Goal: Task Accomplishment & Management: Manage account settings

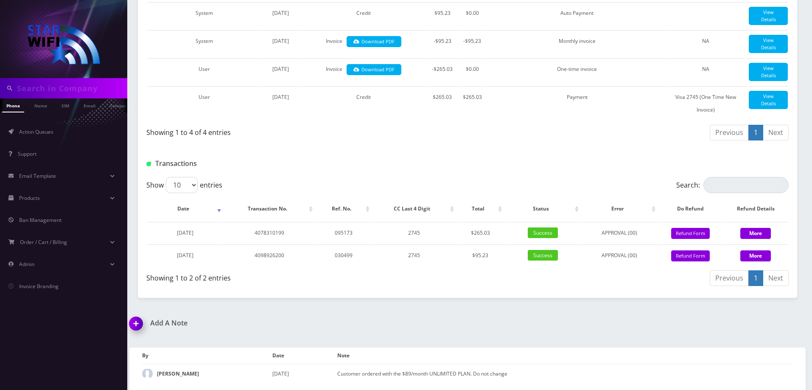
scroll to position [255, 0]
click at [73, 138] on link "Action Queues" at bounding box center [63, 132] width 127 height 18
click at [74, 137] on link "Action Queues" at bounding box center [63, 132] width 127 height 18
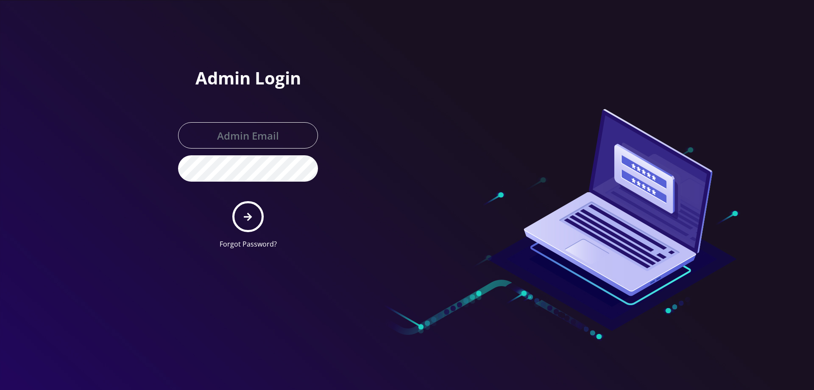
type input "[EMAIL_ADDRESS][DOMAIN_NAME]"
click at [250, 221] on button "submit" at bounding box center [247, 216] width 31 height 31
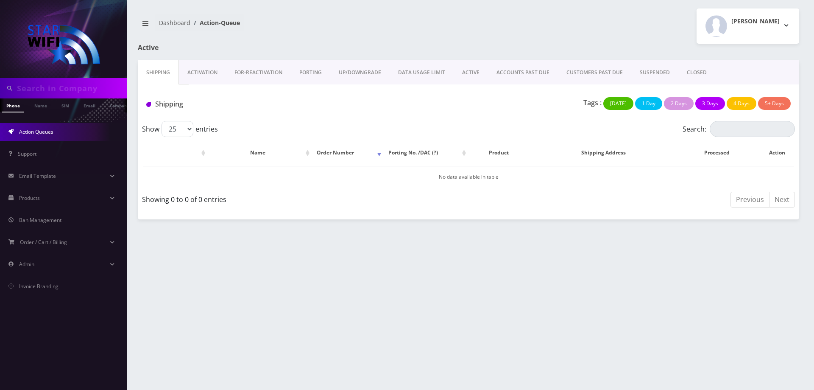
click at [466, 73] on link "ACTIVE" at bounding box center [471, 72] width 34 height 25
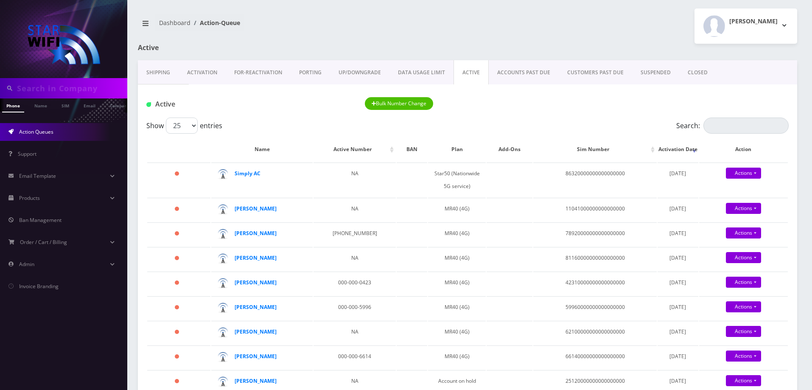
click at [525, 74] on link "ACCOUNTS PAST DUE" at bounding box center [524, 72] width 70 height 25
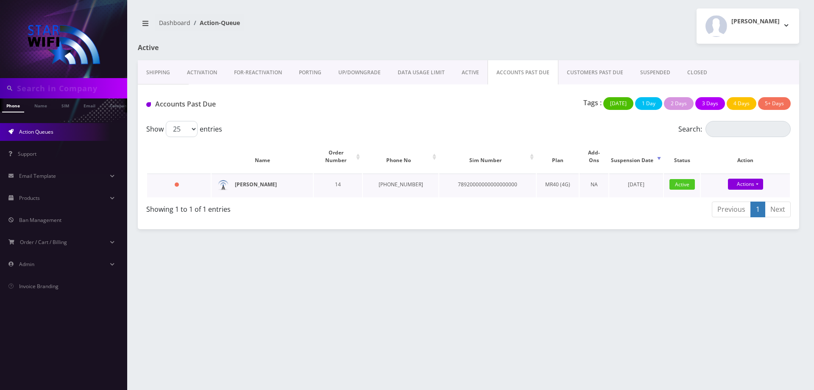
click at [243, 181] on strong "Natasha Mabbitt" at bounding box center [256, 184] width 42 height 7
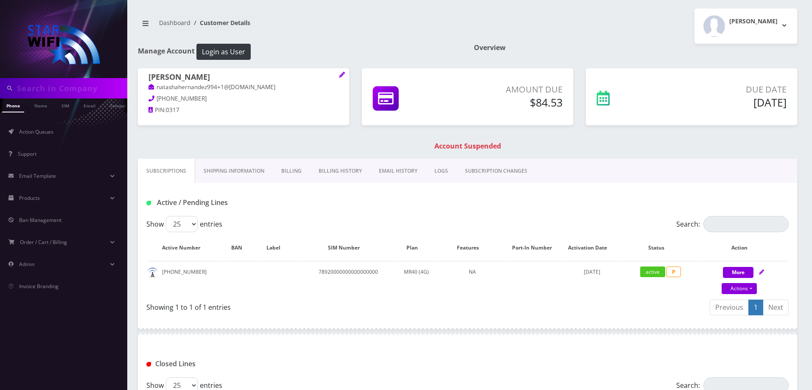
drag, startPoint x: 294, startPoint y: 173, endPoint x: 275, endPoint y: 194, distance: 28.3
click at [294, 173] on link "Billing" at bounding box center [291, 171] width 37 height 25
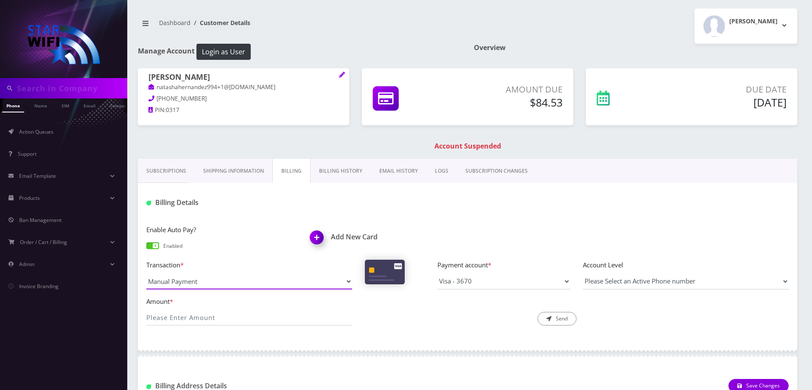
click at [203, 281] on select "Manual Payment Custom Charge Manual Credit Custom Invoice" at bounding box center [249, 281] width 206 height 16
click at [146, 273] on select "Manual Payment Custom Charge Manual Credit Custom Invoice" at bounding box center [249, 281] width 206 height 16
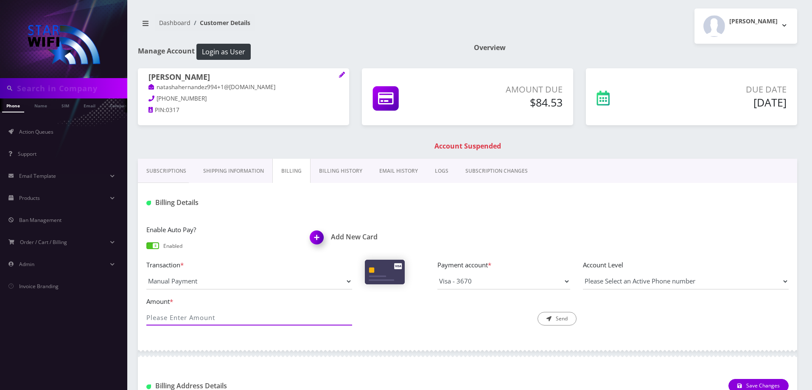
click at [212, 313] on input "Amount *" at bounding box center [249, 317] width 206 height 16
type input "84.53"
click at [557, 322] on button "Send" at bounding box center [556, 319] width 39 height 14
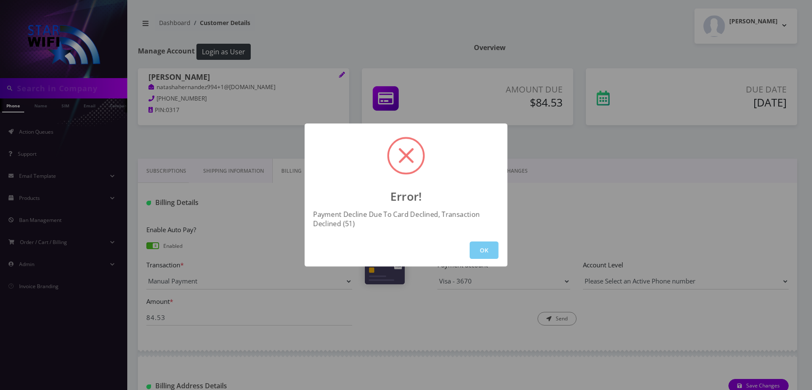
click at [490, 247] on button "OK" at bounding box center [484, 249] width 29 height 17
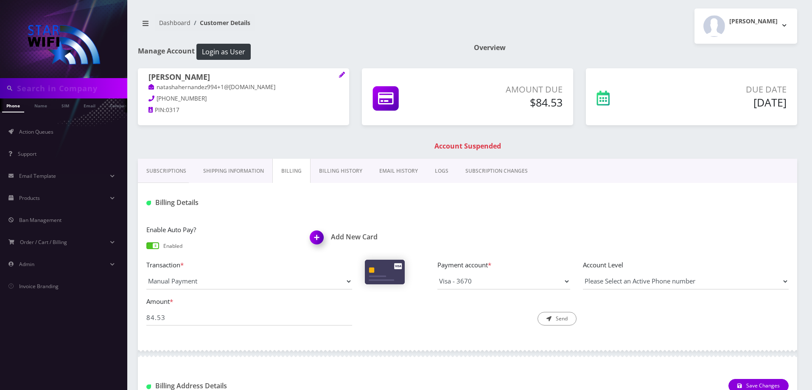
drag, startPoint x: 495, startPoint y: 291, endPoint x: 492, endPoint y: 283, distance: 9.1
click at [495, 291] on div "Transaction * Manual Payment Custom Charge Manual Credit Custom Invoice Payment…" at bounding box center [467, 278] width 655 height 36
click at [492, 283] on select "Visa - 3670" at bounding box center [503, 281] width 133 height 16
click at [479, 274] on select "Visa - 3670" at bounding box center [503, 281] width 133 height 16
click at [326, 237] on img at bounding box center [318, 240] width 25 height 25
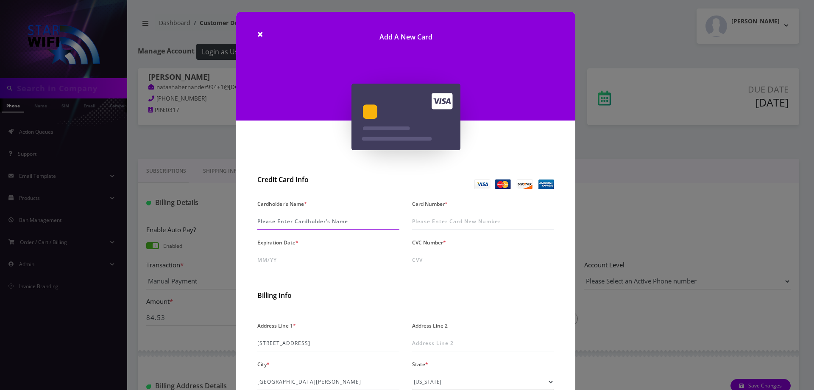
click at [331, 225] on input "Cardholder's Name *" at bounding box center [328, 221] width 142 height 16
type input "Natasha Mabbitt"
click at [431, 222] on input "Card Number *" at bounding box center [483, 221] width 142 height 16
type input "4053 7440 2357 2408"
click at [306, 260] on input "Expiration Date *" at bounding box center [328, 260] width 142 height 16
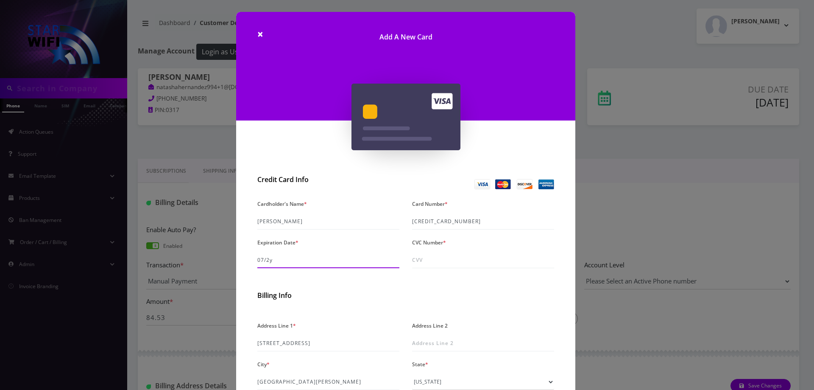
type input "07/29"
click at [455, 257] on input "CVC Number *" at bounding box center [483, 260] width 142 height 16
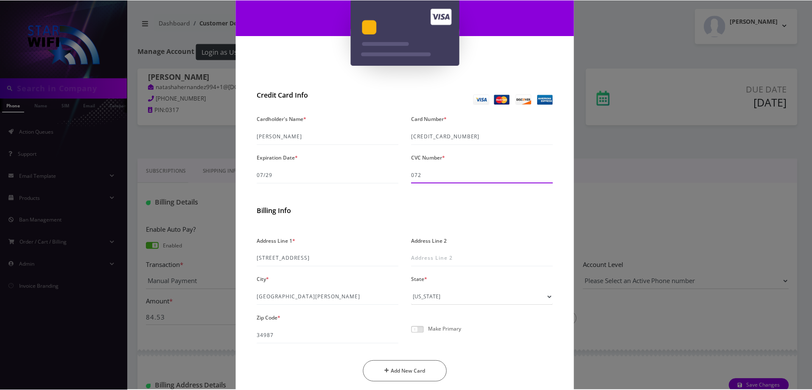
scroll to position [117, 0]
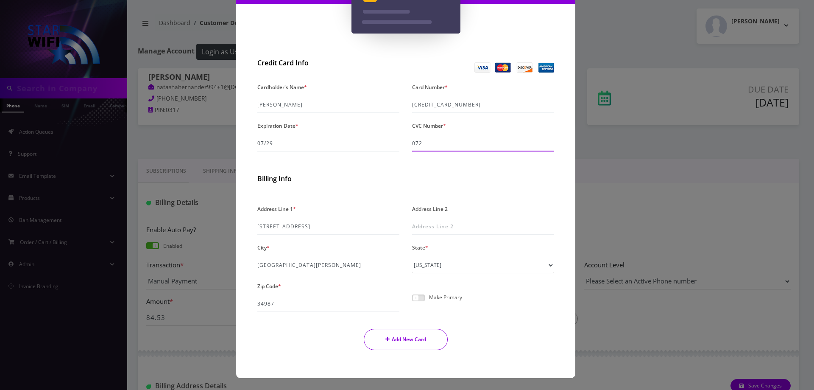
type input "072"
click at [403, 334] on button "Add New Card" at bounding box center [406, 339] width 84 height 21
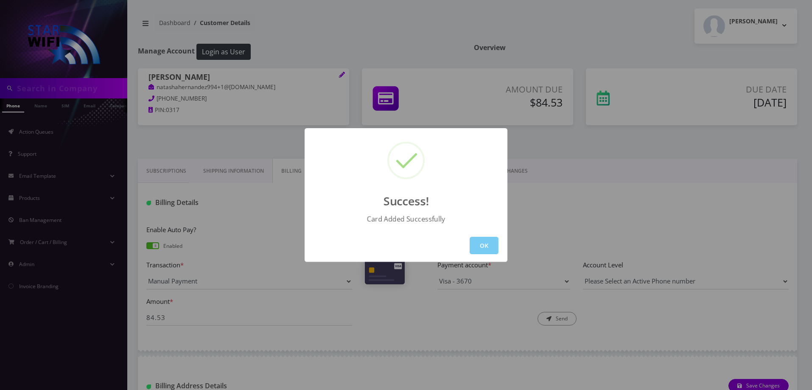
click at [486, 246] on button "OK" at bounding box center [484, 245] width 29 height 17
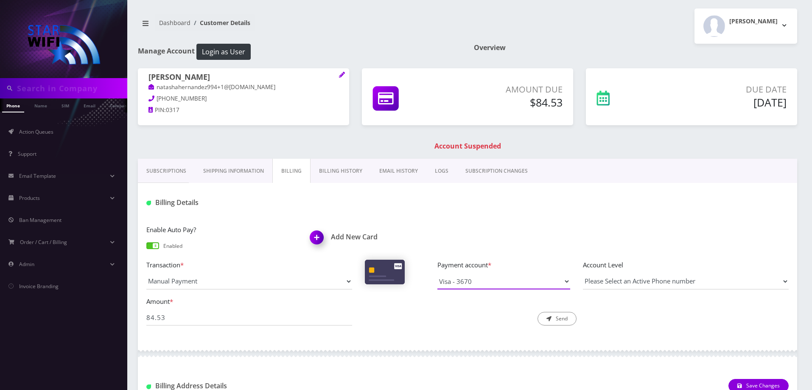
drag, startPoint x: 492, startPoint y: 274, endPoint x: 496, endPoint y: 278, distance: 5.7
click at [492, 274] on select "Visa - 3670" at bounding box center [503, 281] width 133 height 16
click at [487, 271] on div "Payment account * Visa - 3670 Please select a payment account" at bounding box center [503, 275] width 145 height 30
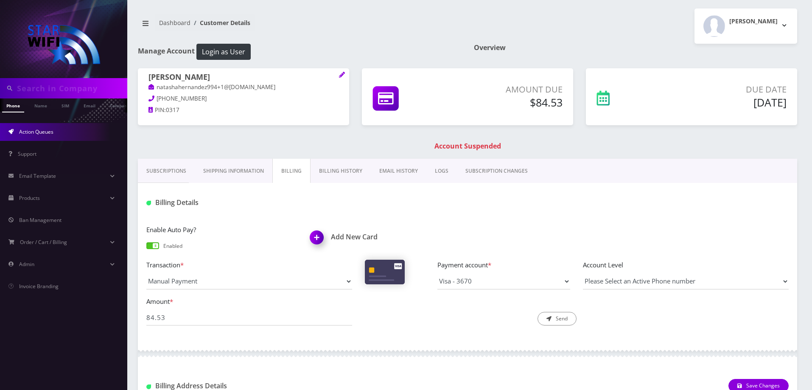
click at [60, 134] on link "Action Queues" at bounding box center [63, 132] width 127 height 18
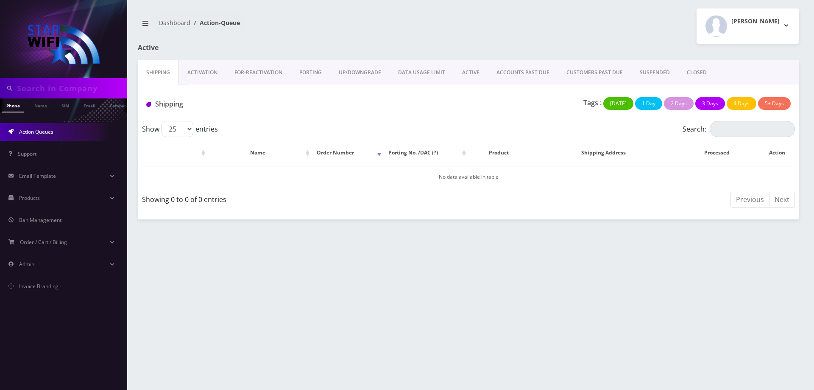
click at [470, 74] on link "ACTIVE" at bounding box center [471, 72] width 34 height 25
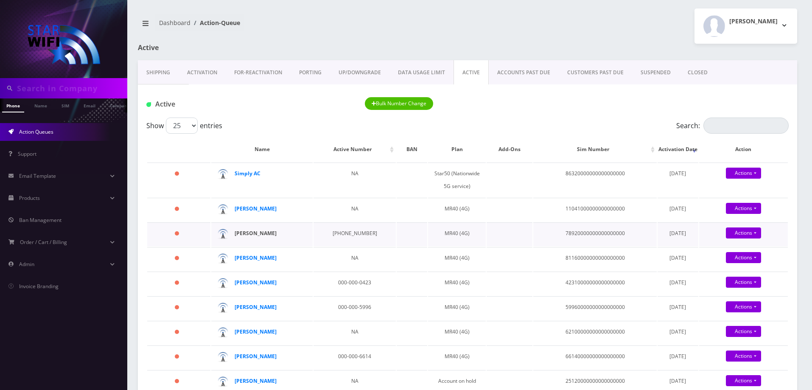
click at [260, 232] on strong "[PERSON_NAME]" at bounding box center [256, 232] width 42 height 7
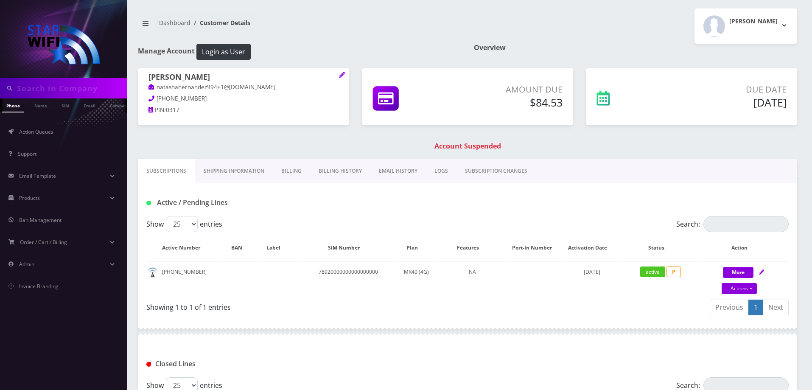
click at [291, 169] on link "Billing" at bounding box center [291, 171] width 37 height 25
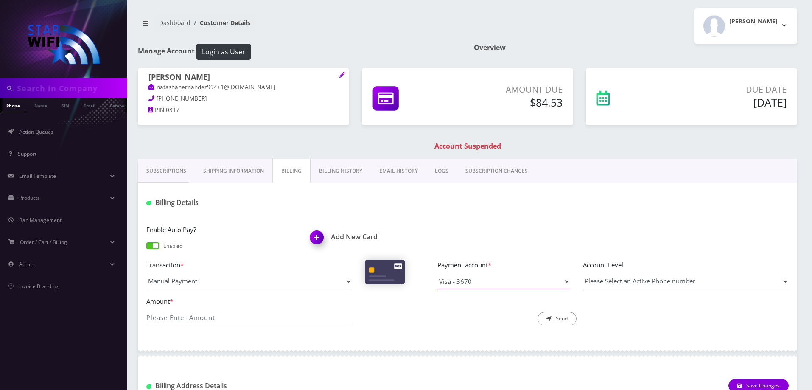
click at [486, 284] on select "Visa - 3670 Visa - 2408" at bounding box center [503, 281] width 133 height 16
select select "10265"
click at [437, 273] on select "Visa - 3670 Visa - 2408" at bounding box center [503, 281] width 133 height 16
click at [285, 321] on input "Amount *" at bounding box center [249, 317] width 206 height 16
type input "84.53"
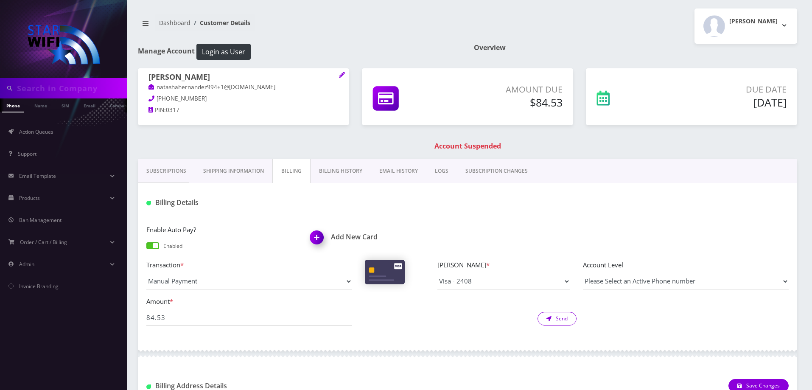
click at [569, 321] on button "Send" at bounding box center [556, 319] width 39 height 14
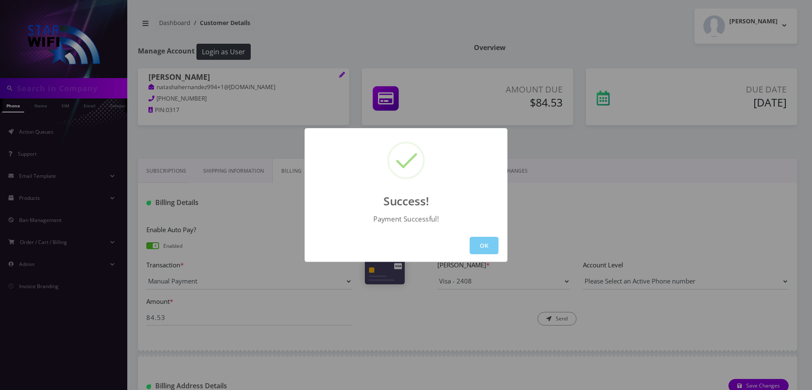
click at [478, 244] on button "OK" at bounding box center [484, 245] width 29 height 17
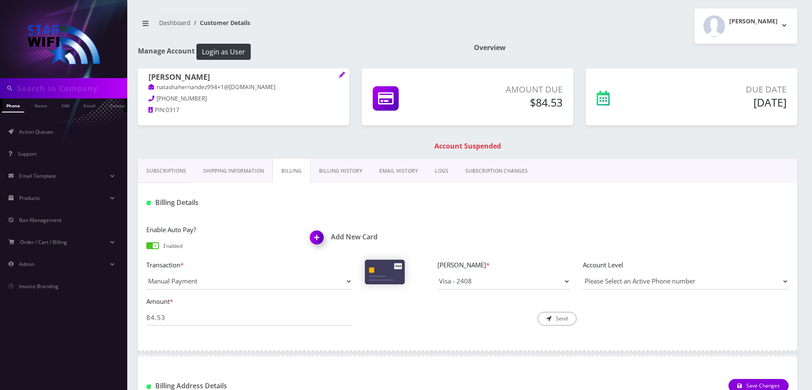
click at [336, 167] on link "Billing History" at bounding box center [340, 171] width 60 height 25
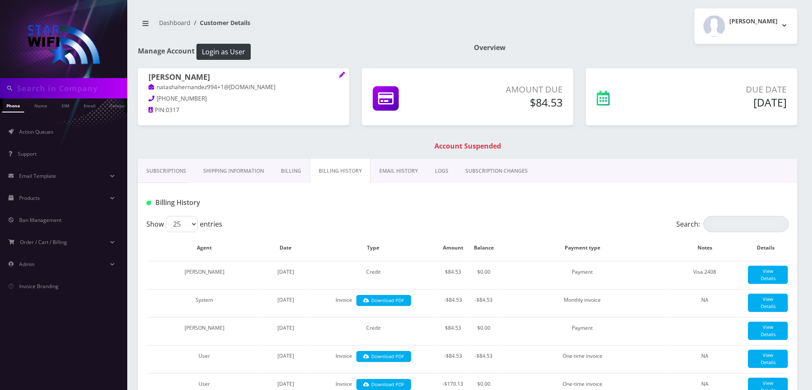
click at [154, 171] on link "Subscriptions" at bounding box center [166, 171] width 57 height 25
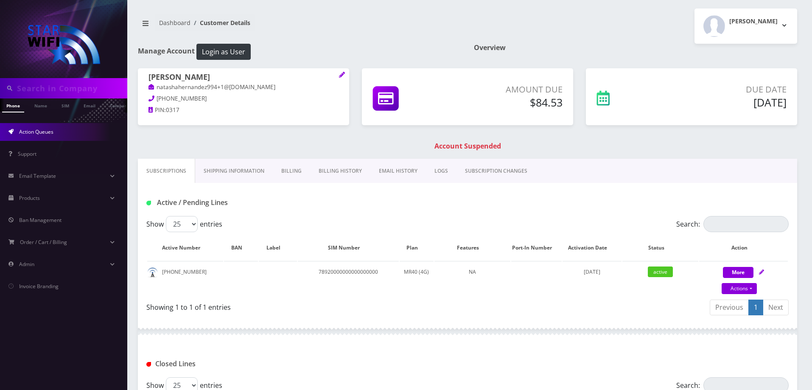
click at [35, 133] on span "Action Queues" at bounding box center [36, 131] width 34 height 7
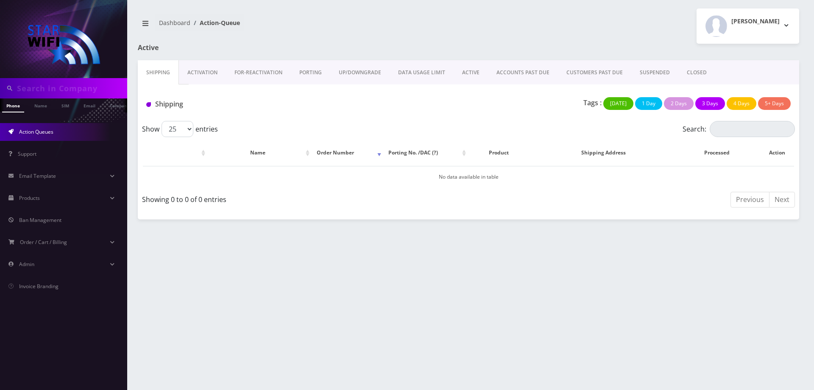
click at [470, 73] on link "ACTIVE" at bounding box center [471, 72] width 34 height 25
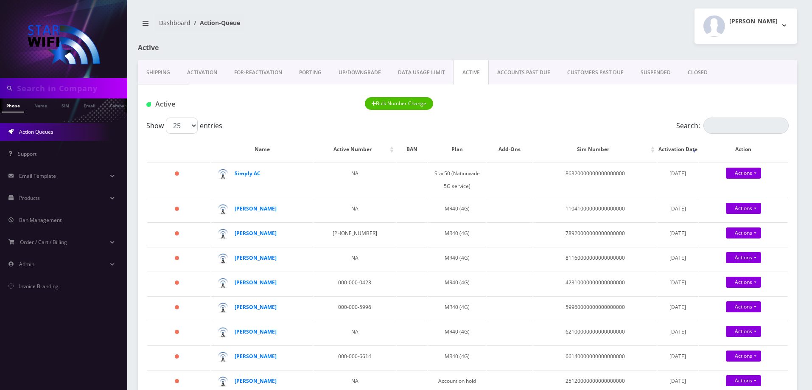
click at [570, 71] on link "CUSTOMERS PAST DUE" at bounding box center [595, 72] width 73 height 25
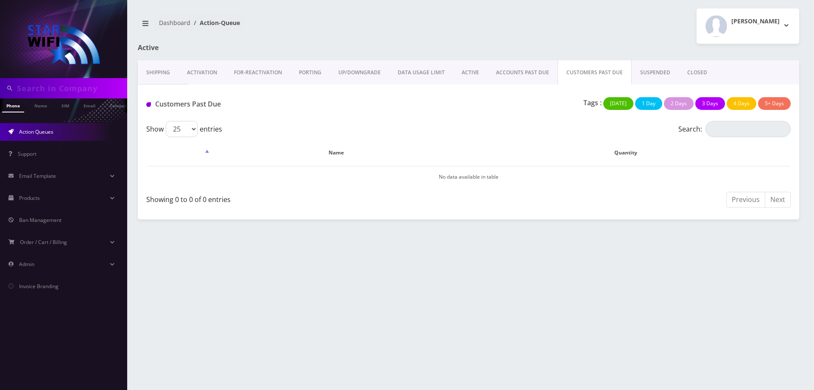
click at [531, 75] on link "ACCOUNTS PAST DUE" at bounding box center [523, 72] width 70 height 25
click at [463, 67] on link "ACTIVE" at bounding box center [470, 72] width 34 height 25
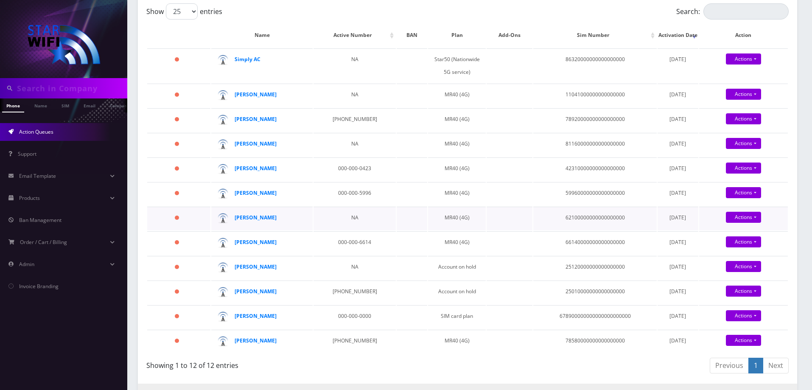
scroll to position [127, 0]
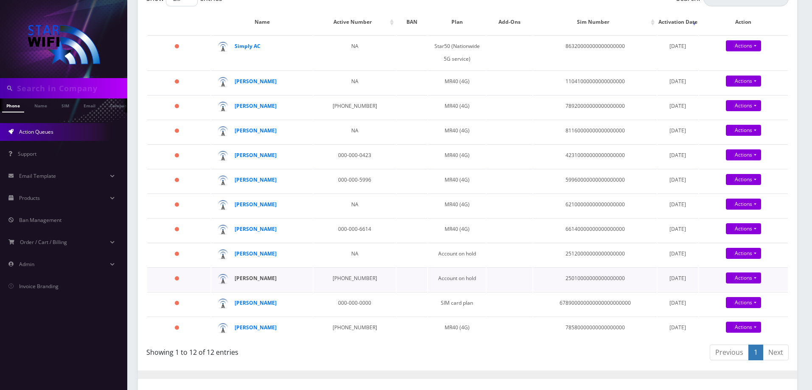
click at [249, 282] on strong "[PERSON_NAME]" at bounding box center [256, 277] width 42 height 7
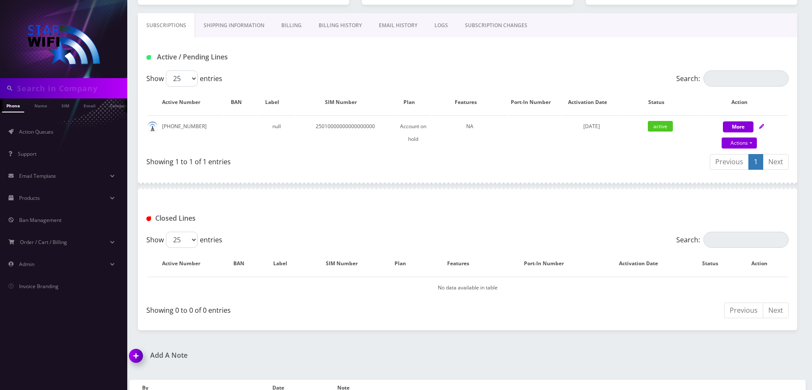
click at [143, 361] on img at bounding box center [137, 358] width 25 height 25
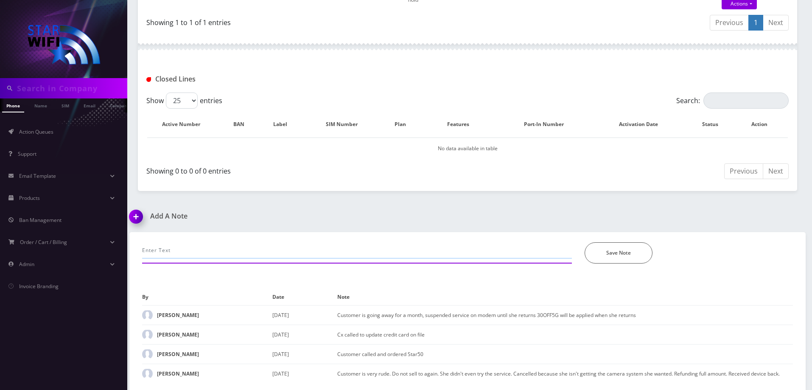
click at [245, 245] on input "text" at bounding box center [357, 250] width 430 height 16
click at [315, 249] on input "Cx called to reactivate service as she has returned home. appling 30OFF5G coupon" at bounding box center [357, 250] width 430 height 16
type input "Cx called to reactivate service as she has returned home. applying 30OFF5G coup…"
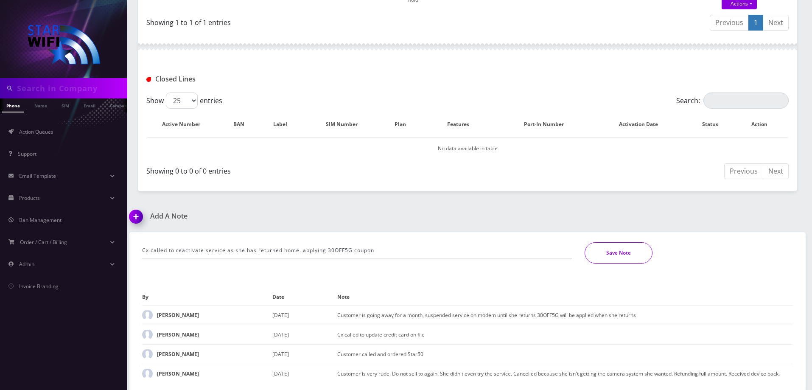
click at [615, 249] on button "Save Note" at bounding box center [619, 252] width 68 height 21
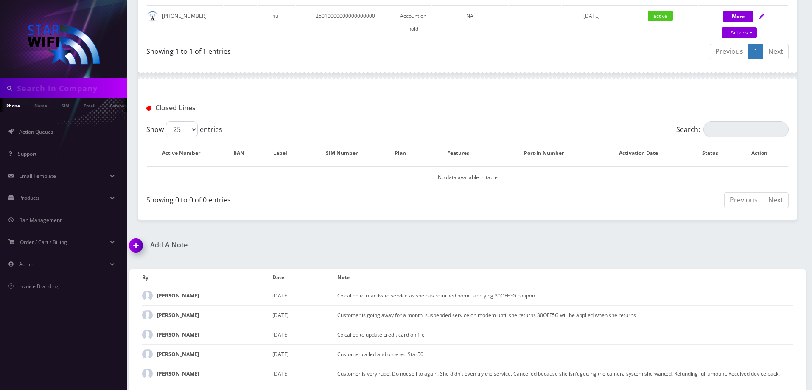
scroll to position [231, 0]
drag, startPoint x: 540, startPoint y: 314, endPoint x: 559, endPoint y: 314, distance: 19.1
click at [559, 314] on td "Customer is going away for a month, suspended service on modem until she return…" at bounding box center [565, 315] width 456 height 20
copy td "30OFF5G"
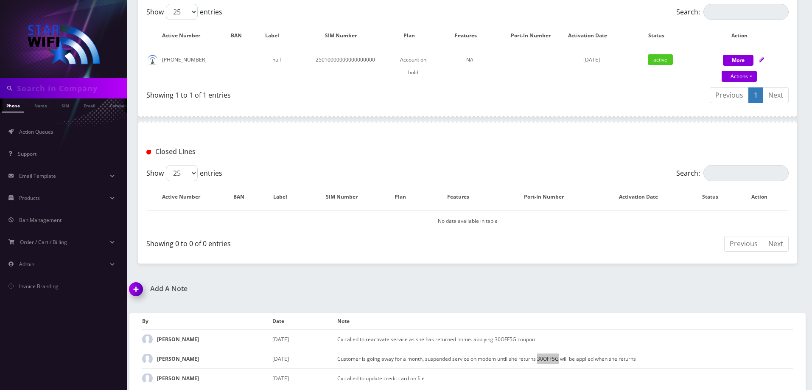
scroll to position [19, 0]
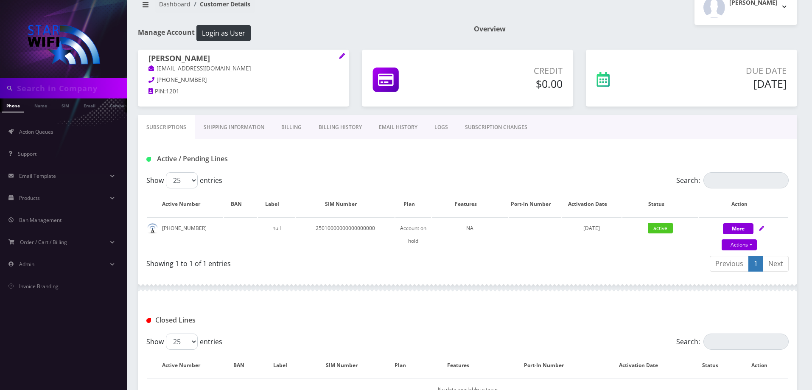
click at [247, 128] on link "Shipping Information" at bounding box center [234, 127] width 78 height 25
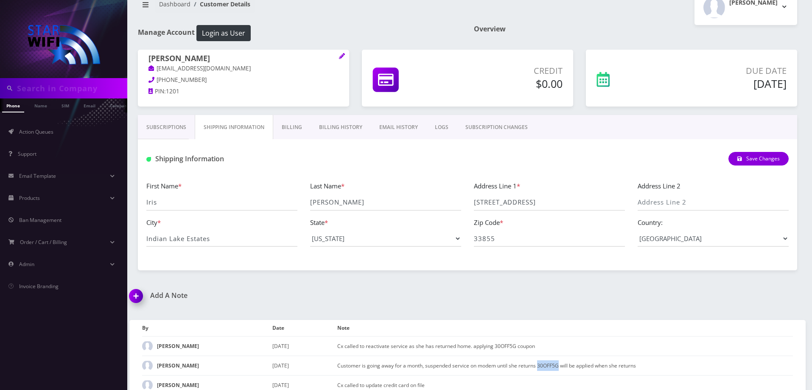
click at [158, 129] on link "Subscriptions" at bounding box center [166, 127] width 57 height 25
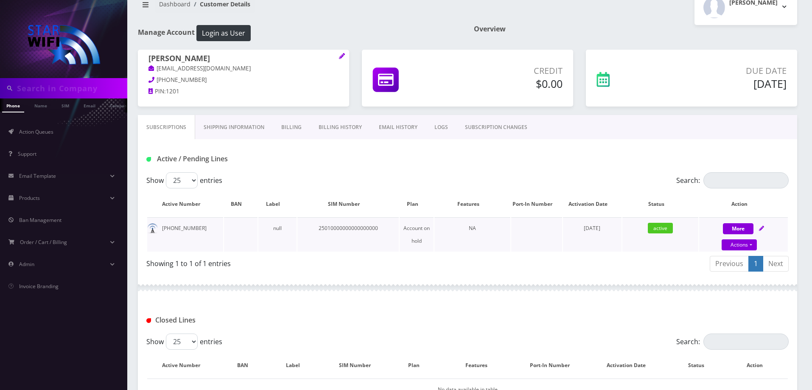
click at [759, 227] on icon at bounding box center [761, 228] width 5 height 5
select select "MR40 SIM"
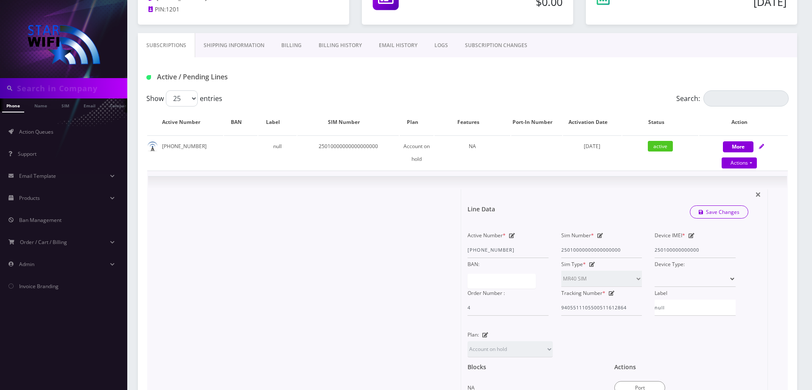
scroll to position [231, 0]
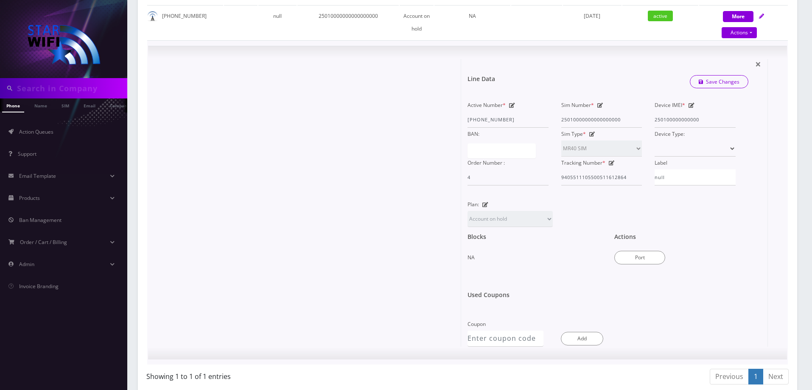
click at [484, 204] on icon at bounding box center [485, 204] width 6 height 5
click at [484, 219] on select "MR40 (4G) SIM card plan Star50 (Nationwide 5G service) TGT Star40 payment plan …" at bounding box center [509, 219] width 85 height 16
select select "290"
click at [467, 211] on select "MR40 (4G) SIM card plan Star50 (Nationwide 5G service) TGT Star40 payment plan …" at bounding box center [509, 219] width 85 height 16
click at [506, 345] on input "Coupon" at bounding box center [505, 338] width 76 height 16
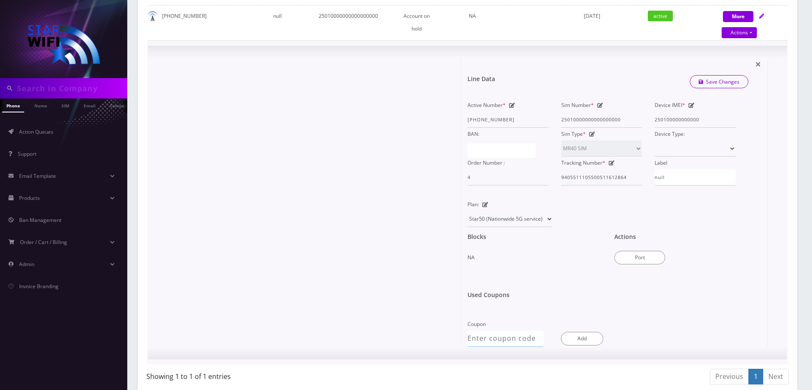
paste input "30OFF5G"
type input "30OFF5G"
click at [597, 336] on button "Add" at bounding box center [582, 339] width 42 height 14
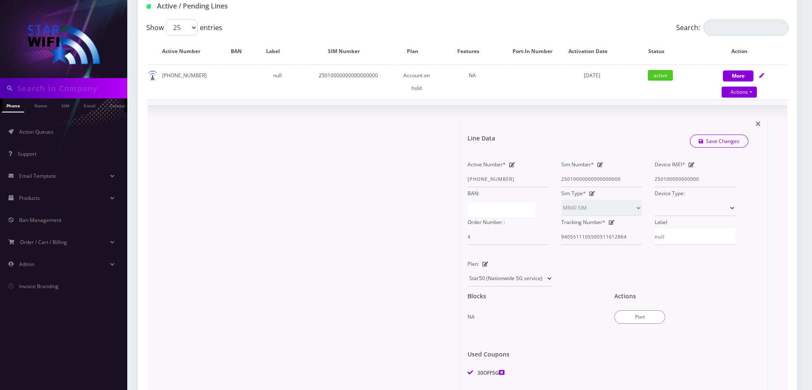
scroll to position [170, 0]
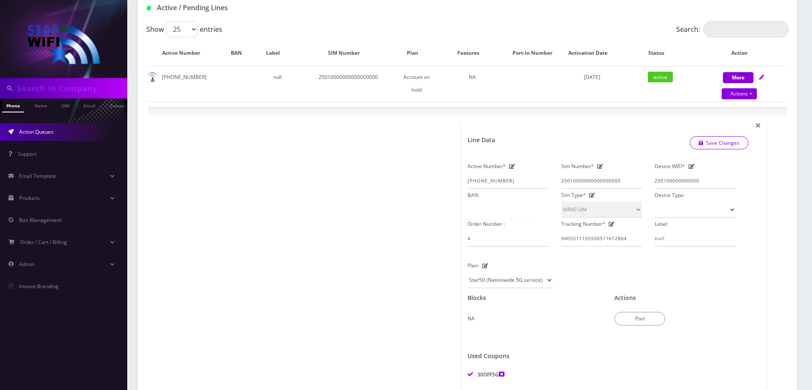
click at [54, 136] on link "Action Queues" at bounding box center [63, 132] width 127 height 18
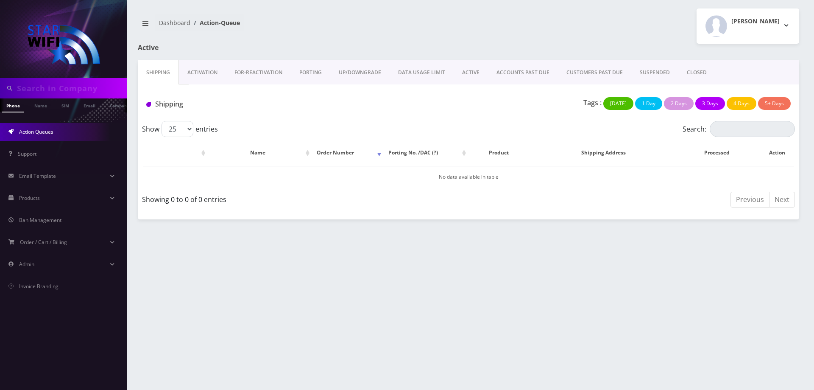
click at [470, 70] on link "ACTIVE" at bounding box center [471, 72] width 34 height 25
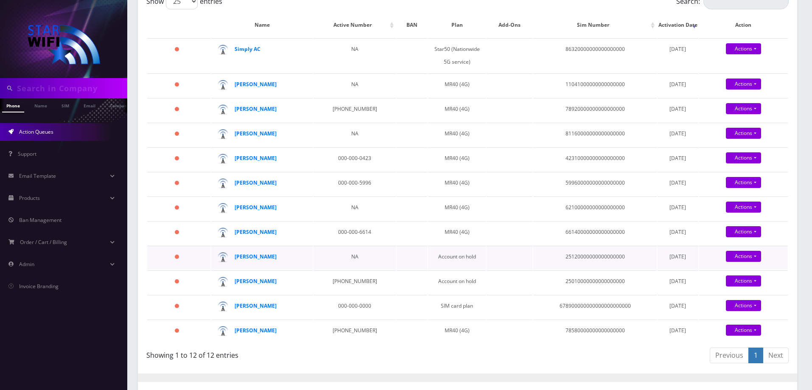
scroll to position [127, 0]
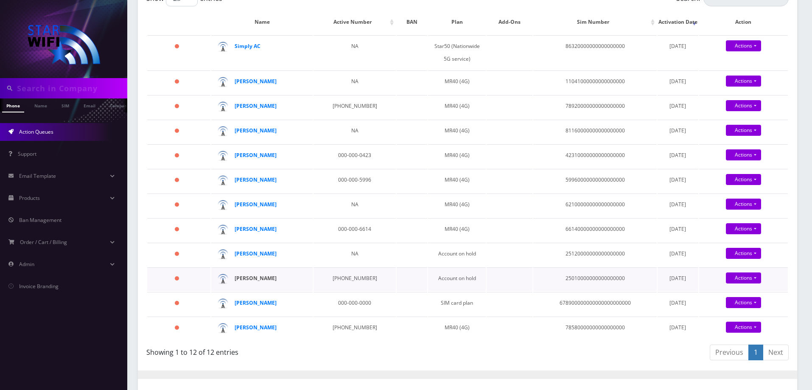
click at [244, 282] on strong "[PERSON_NAME]" at bounding box center [256, 277] width 42 height 7
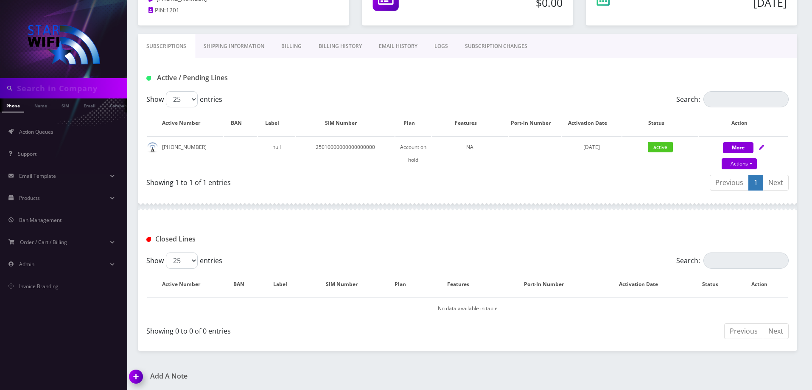
scroll to position [146, 0]
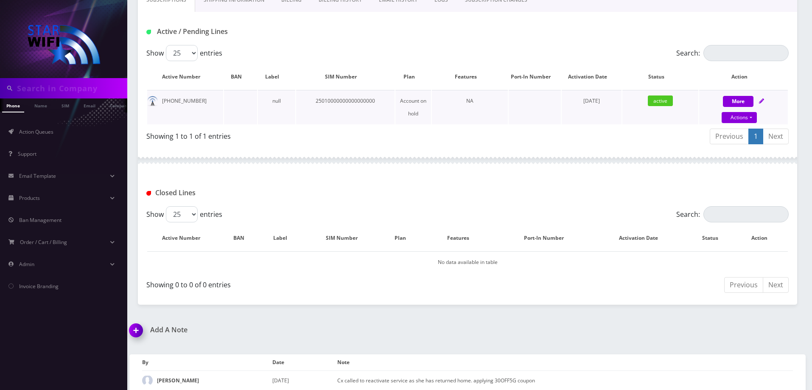
click at [761, 101] on icon at bounding box center [761, 100] width 5 height 5
select select "MR40 SIM"
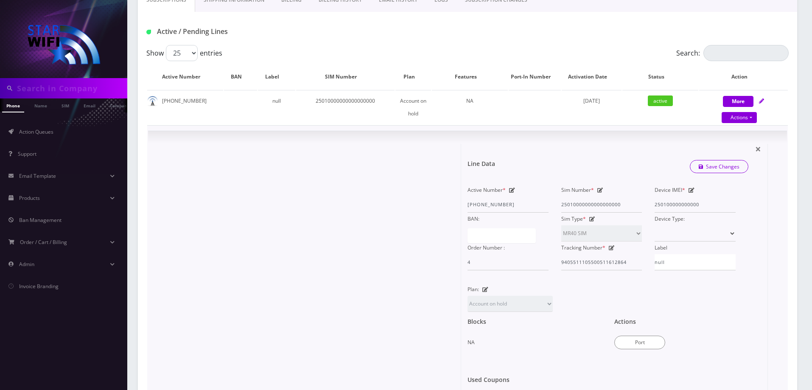
click at [557, 305] on div "Plan: MR40 (4G) SIM card plan Star50 (Nationwide 5G service) TGT Star40 payment…" at bounding box center [510, 297] width 98 height 29
click at [483, 287] on icon at bounding box center [485, 289] width 6 height 5
click at [493, 308] on select "MR40 (4G) SIM card plan Star50 (Nationwide 5G service) TGT Star40 payment plan …" at bounding box center [509, 304] width 85 height 16
select select "290"
click at [467, 296] on select "MR40 (4G) SIM card plan Star50 (Nationwide 5G service) TGT Star40 payment plan …" at bounding box center [509, 304] width 85 height 16
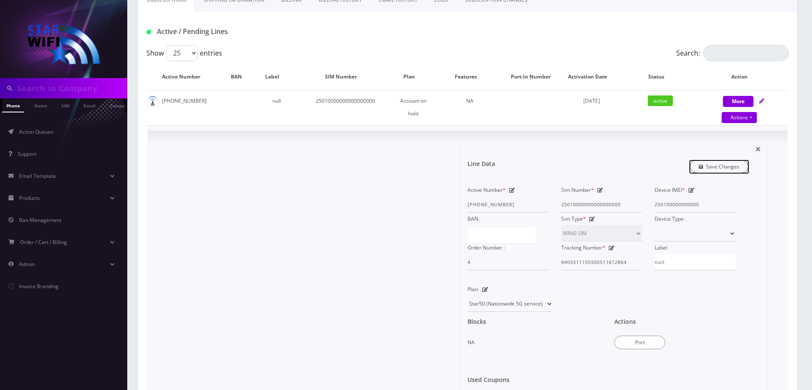
click at [707, 169] on link "Save Changes" at bounding box center [719, 166] width 59 height 13
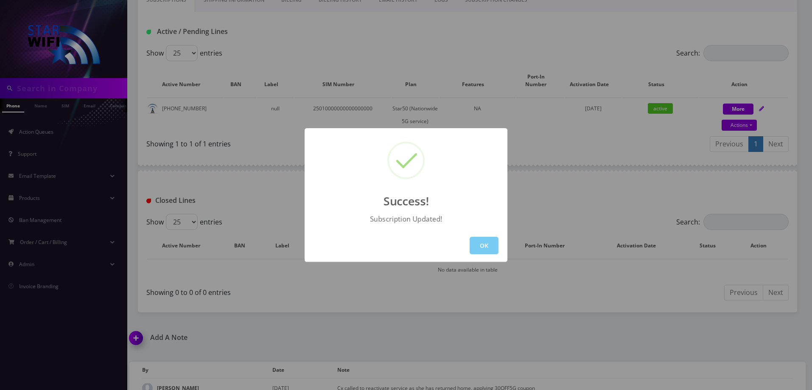
click at [478, 246] on button "OK" at bounding box center [484, 245] width 29 height 17
